Goal: Task Accomplishment & Management: Complete application form

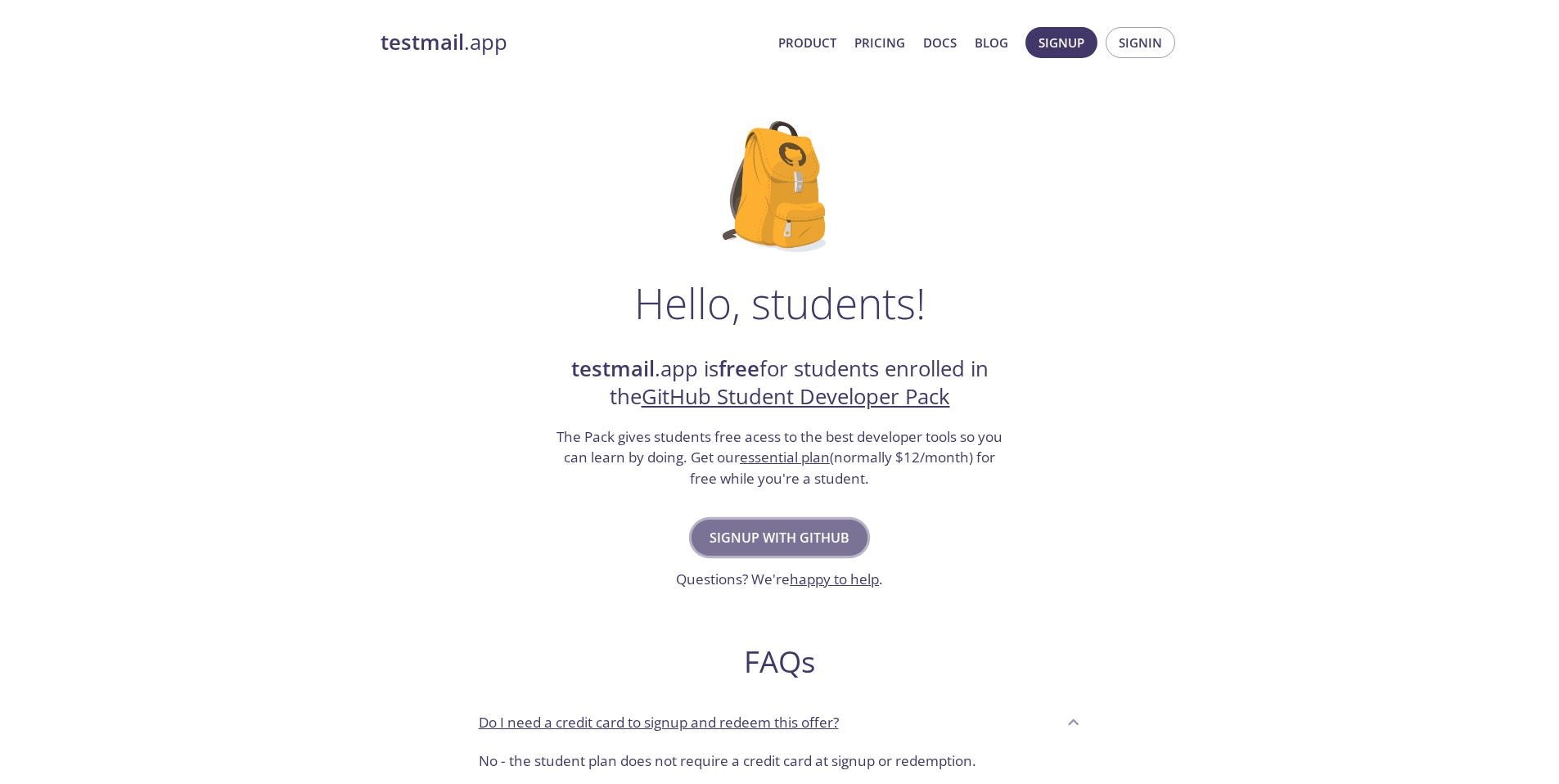
click at [765, 531] on span "Signup with GitHub" at bounding box center [780, 538] width 140 height 23
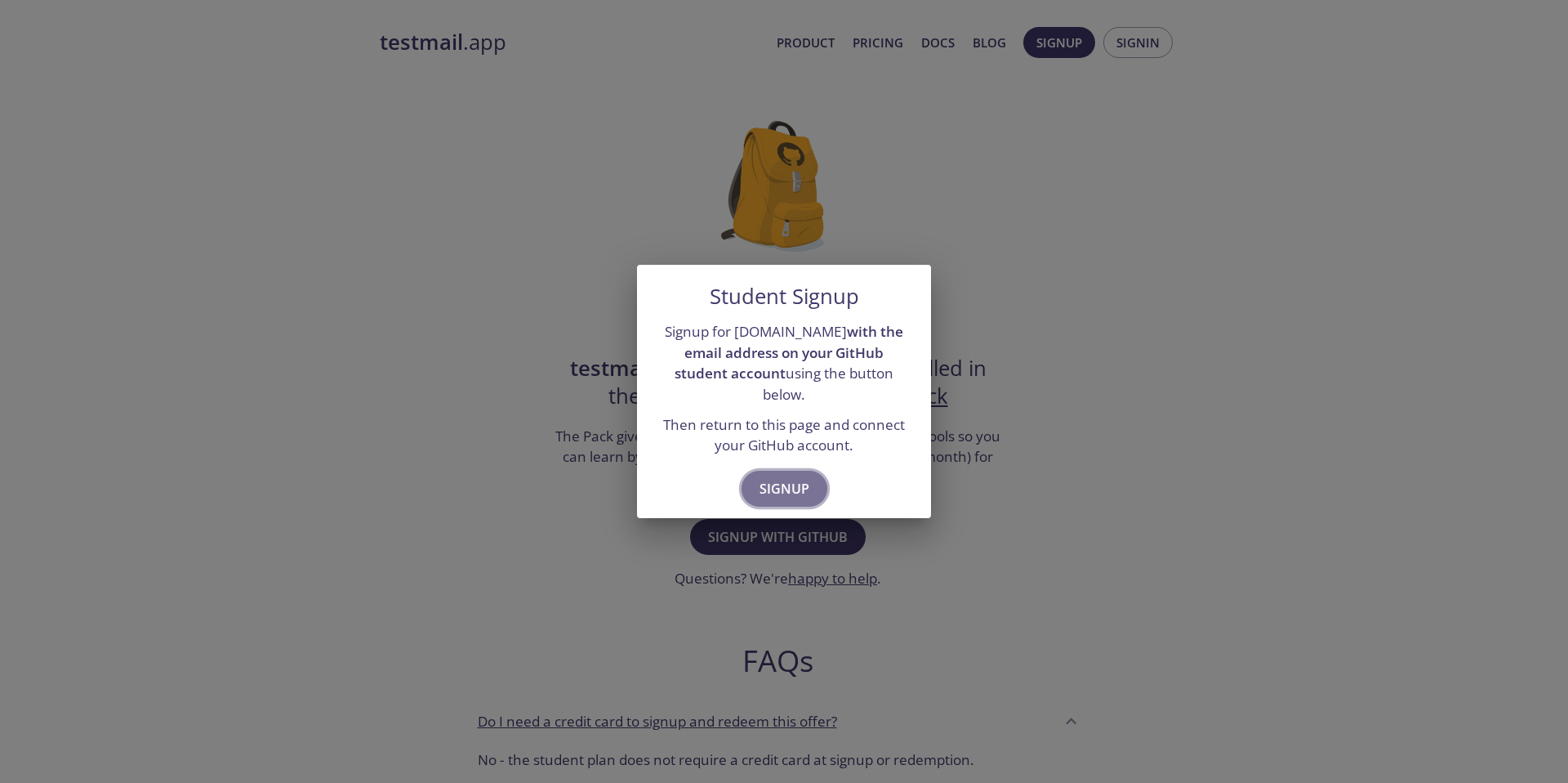
click at [781, 477] on span "Signup" at bounding box center [784, 489] width 50 height 23
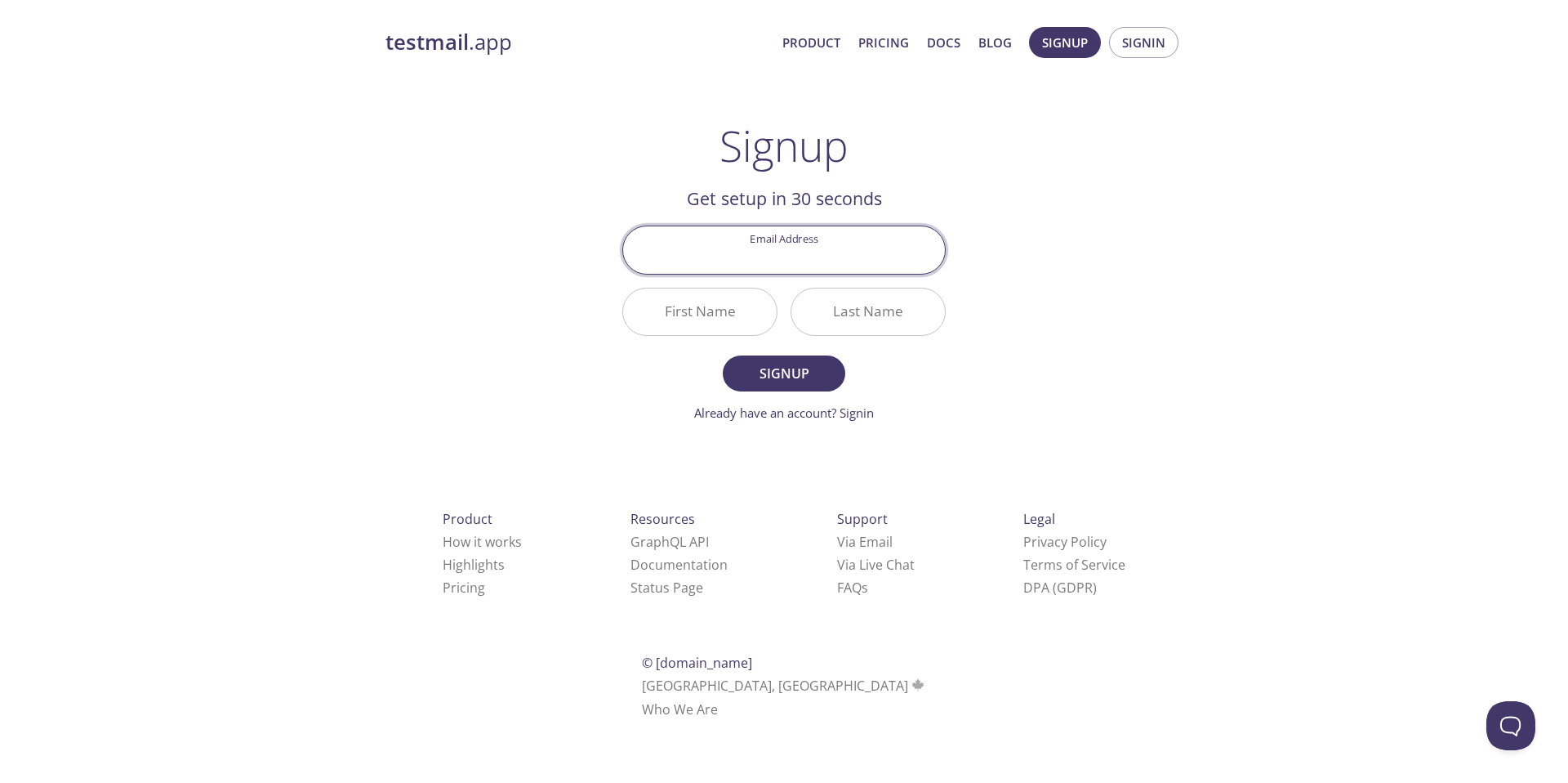
click at [799, 253] on input "Email Address" at bounding box center [784, 249] width 322 height 46
type input "[EMAIL_ADDRESS][DOMAIN_NAME]"
click at [746, 303] on input "First Name" at bounding box center [700, 311] width 154 height 46
click at [729, 308] on input "First Name" at bounding box center [700, 311] width 154 height 46
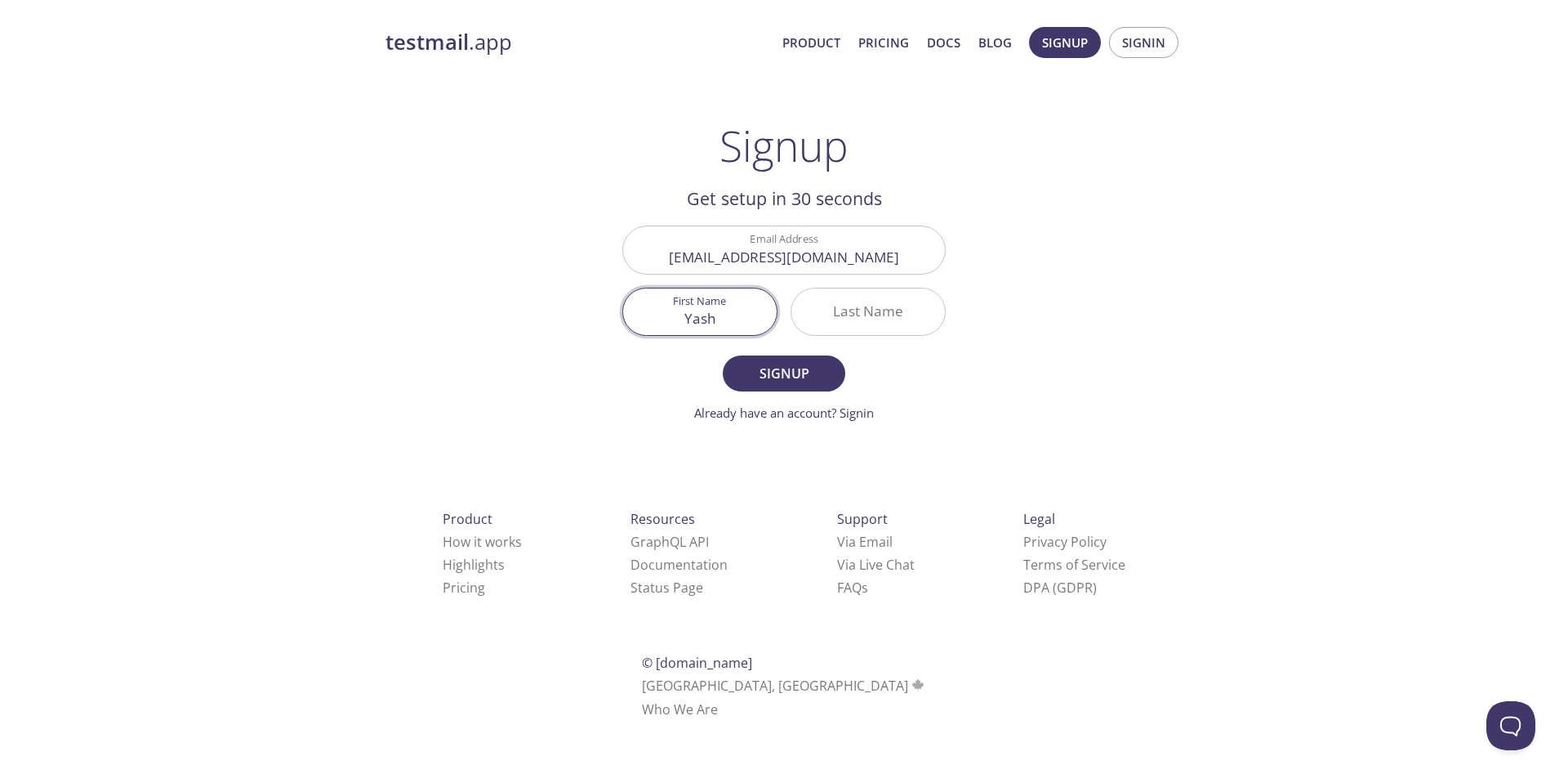
type input "Yash"
click at [850, 301] on input "Last Name" at bounding box center [868, 311] width 154 height 46
type input "[PERSON_NAME]"
click at [794, 362] on span "Signup" at bounding box center [784, 373] width 87 height 23
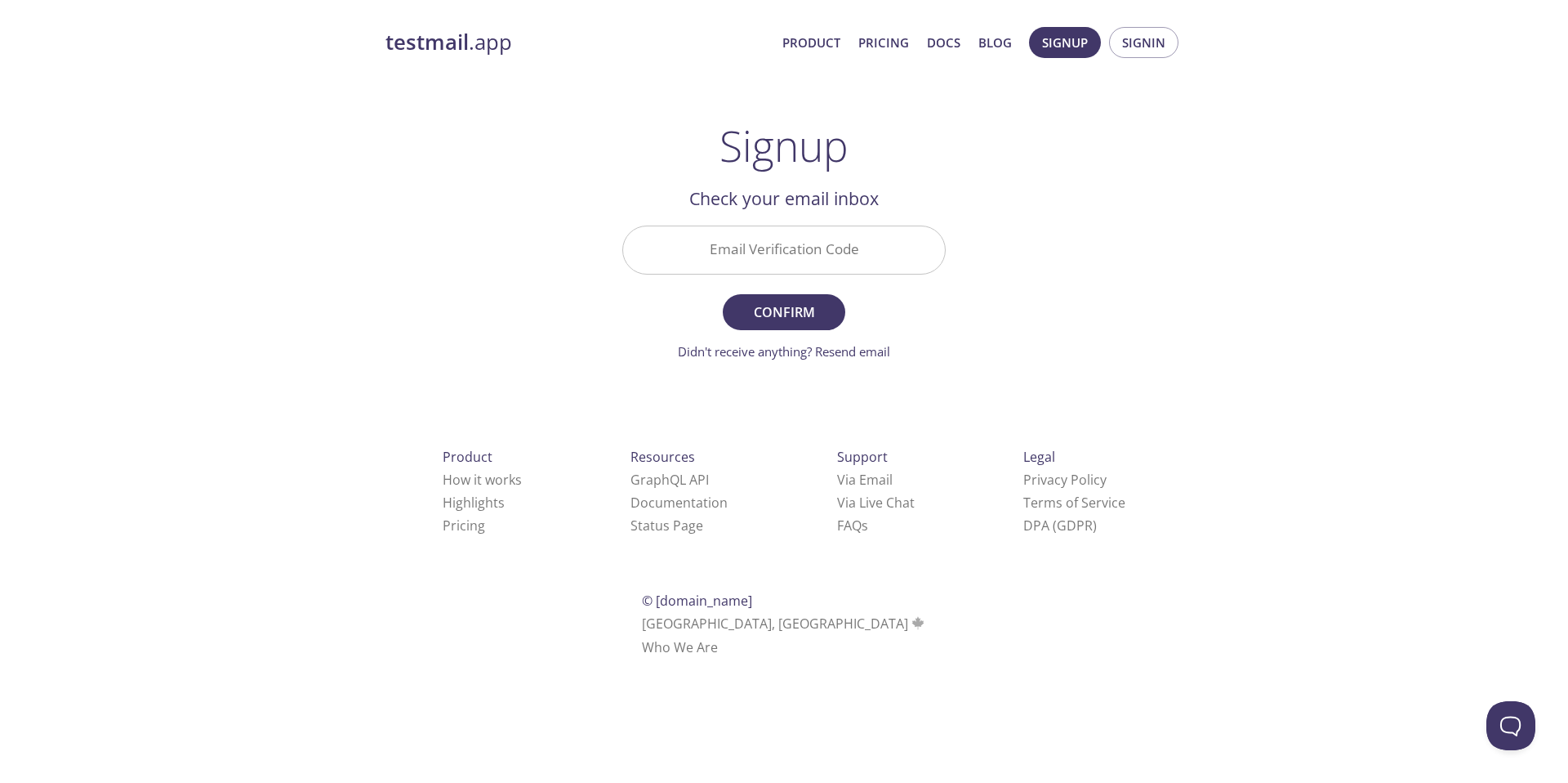
click at [765, 256] on input "Email Verification Code" at bounding box center [784, 249] width 322 height 46
paste input "SLUAH2G"
type input "SLUAH2G"
click at [777, 310] on span "Confirm" at bounding box center [784, 312] width 87 height 23
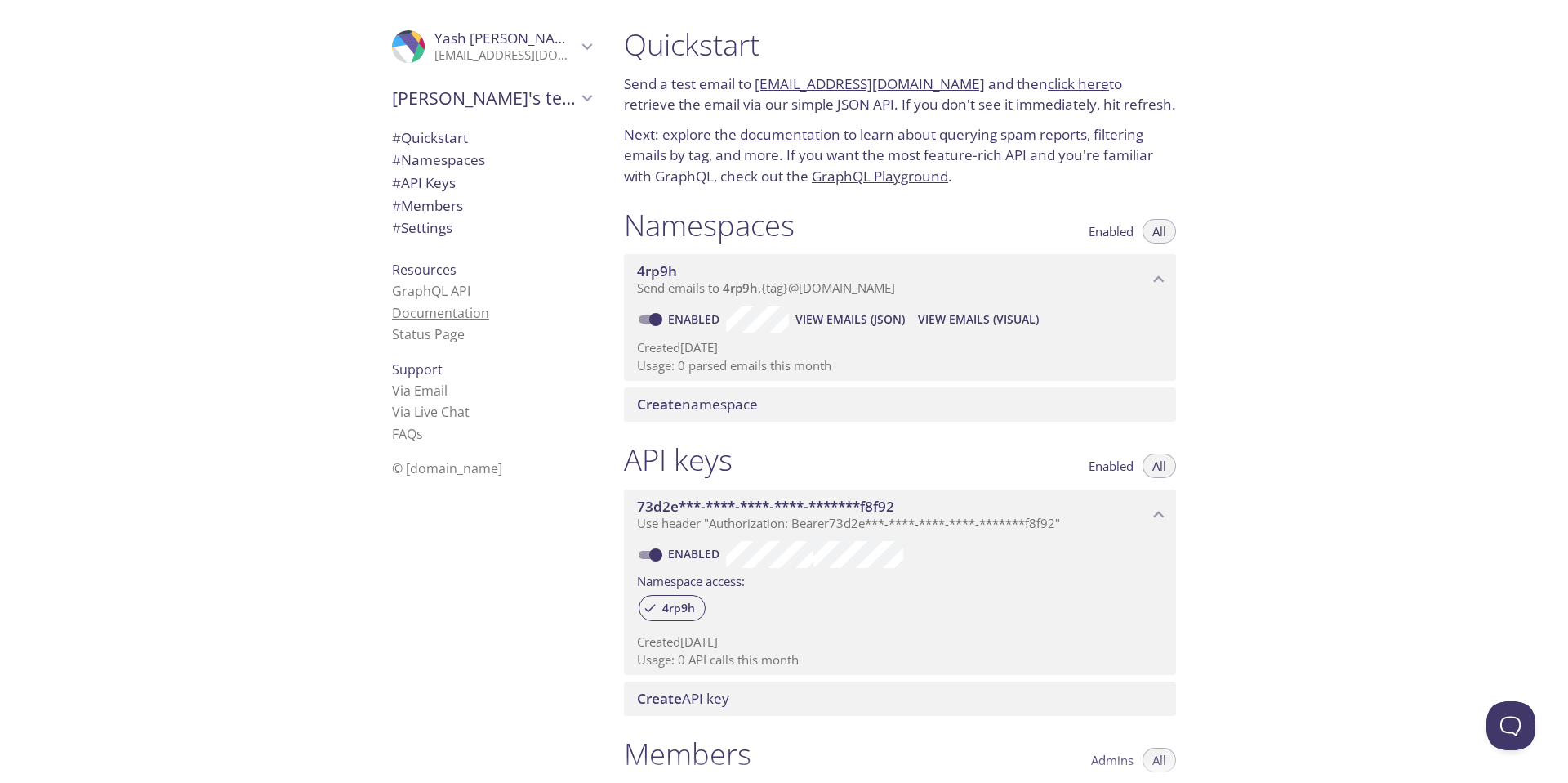
click at [426, 306] on link "Documentation" at bounding box center [441, 313] width 97 height 18
click at [516, 119] on div "[PERSON_NAME]'s team Create new team" at bounding box center [491, 99] width 225 height 45
click at [516, 117] on div "[PERSON_NAME]'s team" at bounding box center [491, 97] width 225 height 42
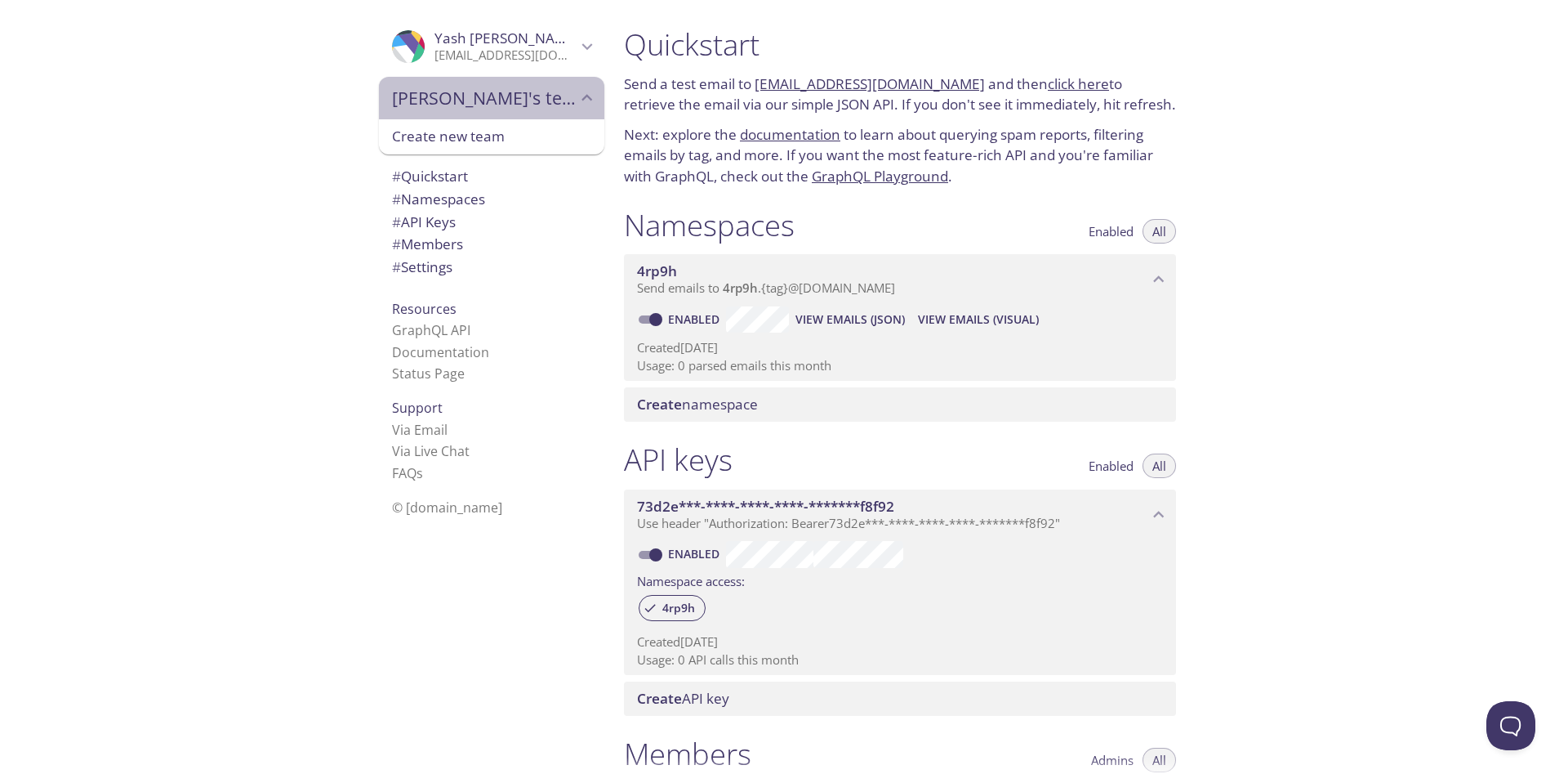
click at [516, 117] on div "[PERSON_NAME]'s team" at bounding box center [491, 97] width 225 height 42
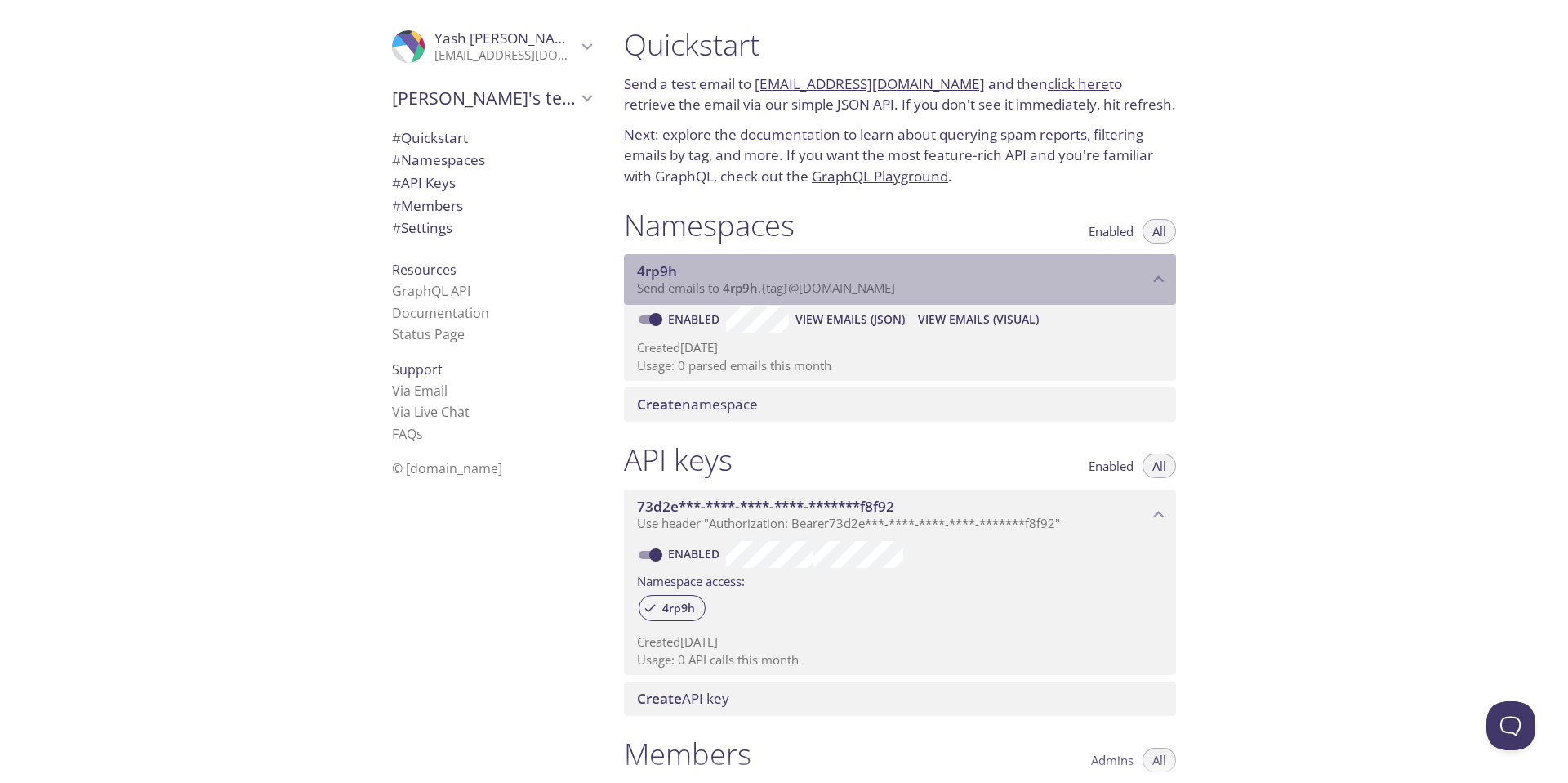
click at [752, 298] on div "4rp9h Send emails to 4rp9h . {tag} @[DOMAIN_NAME]" at bounding box center [900, 279] width 552 height 50
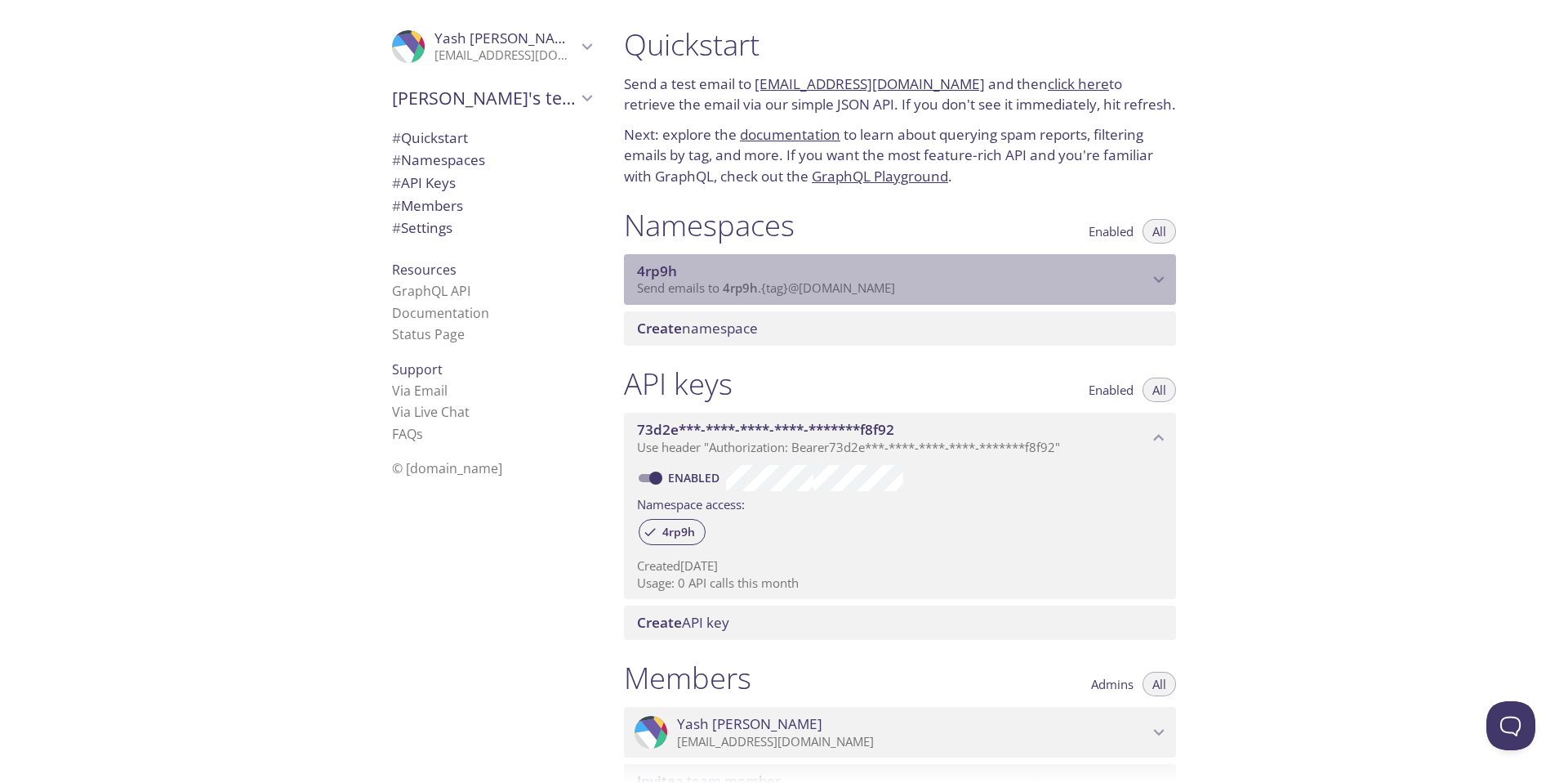
click at [752, 298] on div "4rp9h Send emails to 4rp9h . {tag} @[DOMAIN_NAME]" at bounding box center [900, 279] width 552 height 50
